Goal: Entertainment & Leisure: Consume media (video, audio)

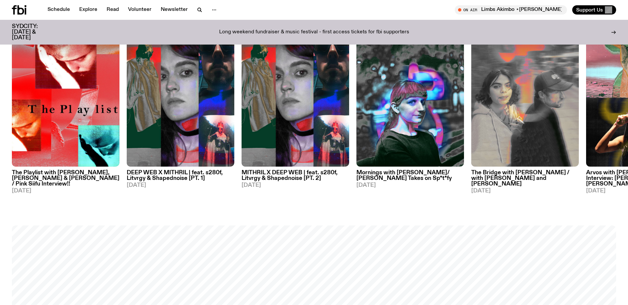
scroll to position [393, 0]
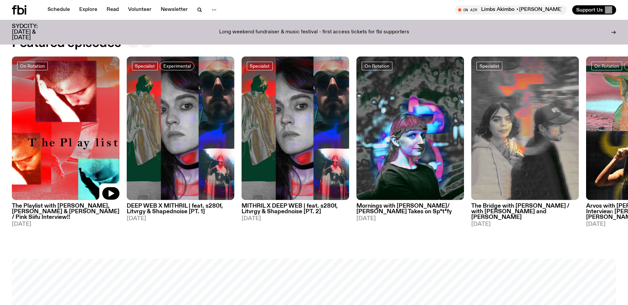
click at [51, 143] on img at bounding box center [66, 128] width 108 height 144
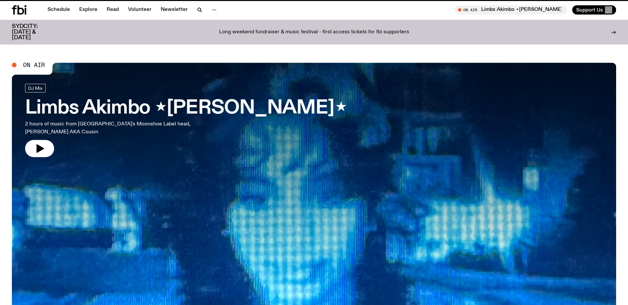
scroll to position [387, 0]
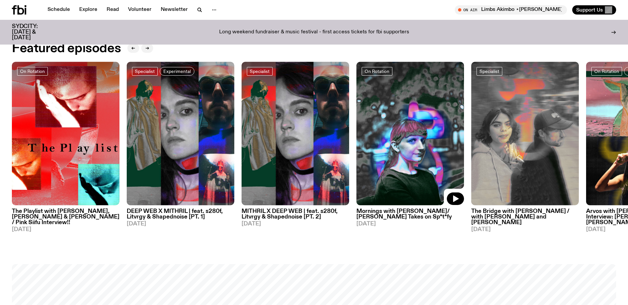
click at [415, 131] on img at bounding box center [411, 134] width 108 height 144
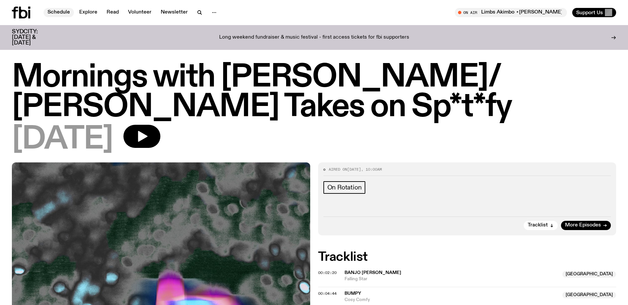
click at [58, 11] on link "Schedule" at bounding box center [59, 12] width 30 height 9
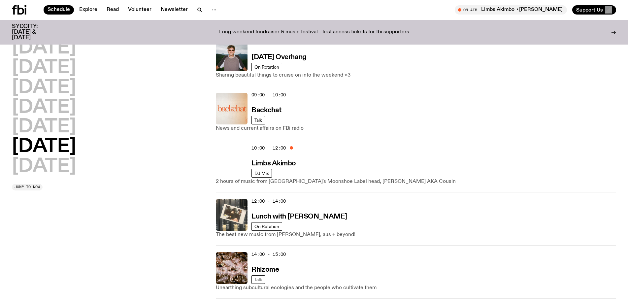
scroll to position [132, 0]
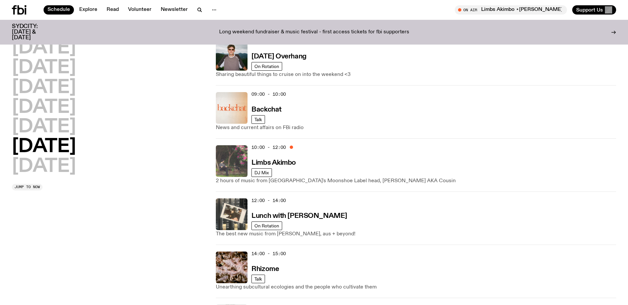
click at [231, 162] on img at bounding box center [232, 161] width 32 height 32
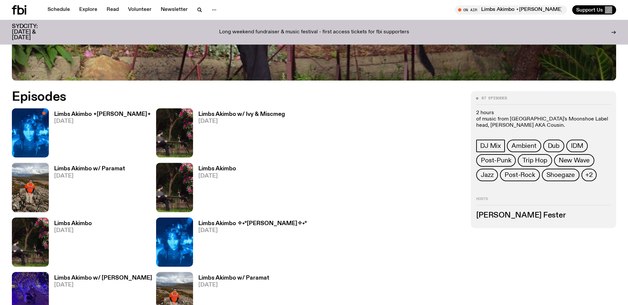
scroll to position [361, 0]
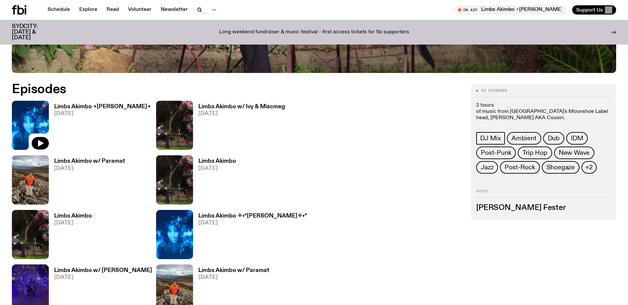
click at [36, 123] on img at bounding box center [30, 125] width 37 height 49
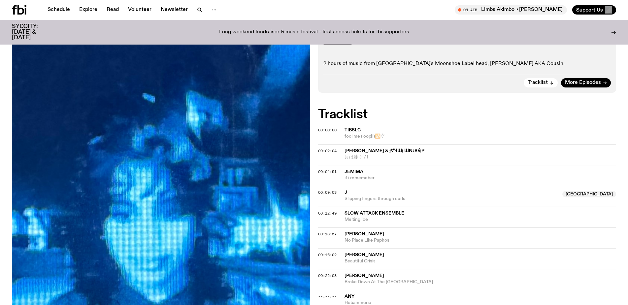
scroll to position [32, 0]
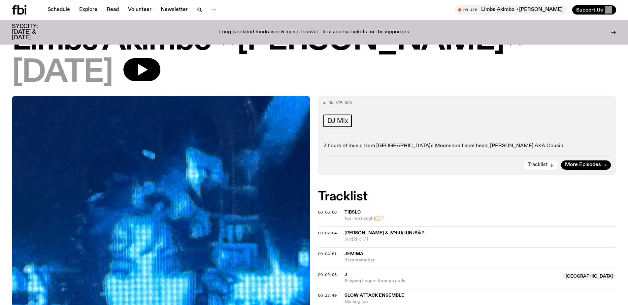
click at [540, 164] on span "Tracklist" at bounding box center [538, 164] width 20 height 5
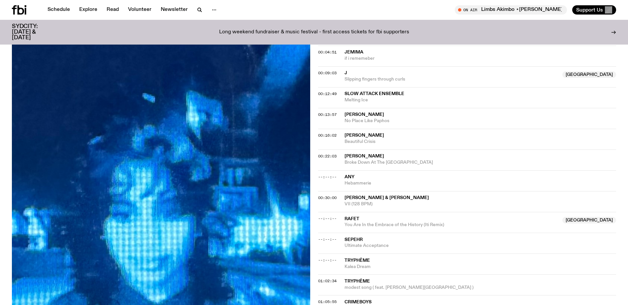
scroll to position [283, 0]
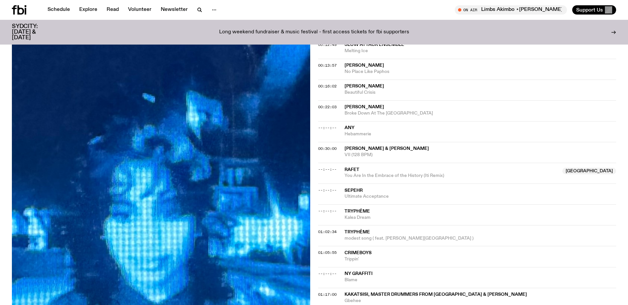
click at [360, 211] on span "Tryphème" at bounding box center [357, 211] width 25 height 5
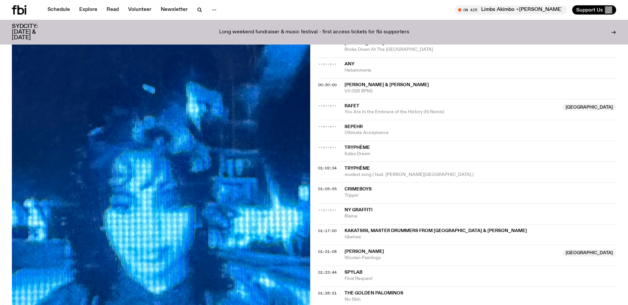
scroll to position [349, 0]
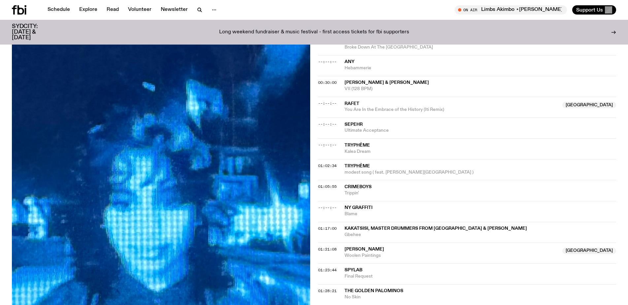
click at [362, 143] on span "Tryphème" at bounding box center [357, 145] width 25 height 5
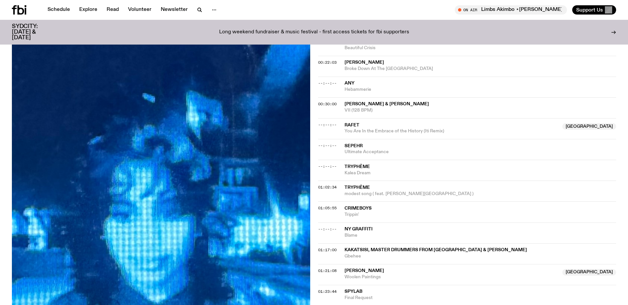
scroll to position [316, 0]
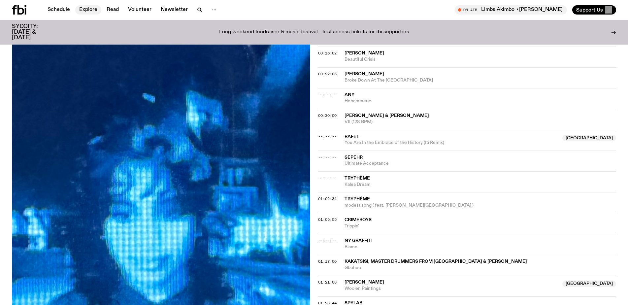
click at [85, 9] on link "Explore" at bounding box center [88, 9] width 26 height 9
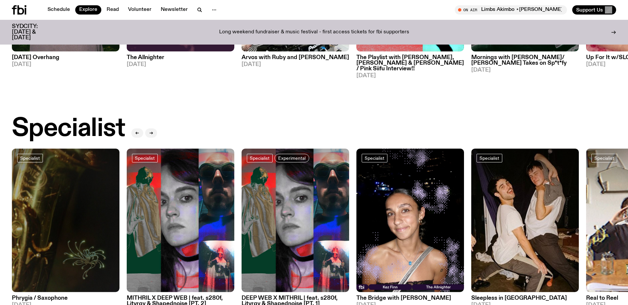
scroll to position [259, 0]
